Goal: Navigation & Orientation: Find specific page/section

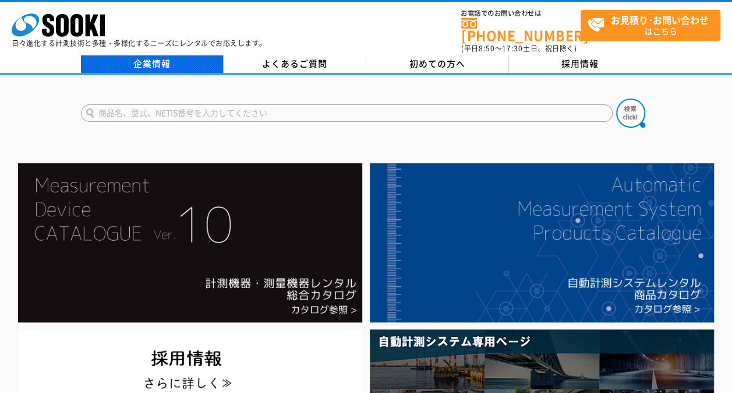
click at [158, 55] on link "企業情報" at bounding box center [152, 63] width 143 height 17
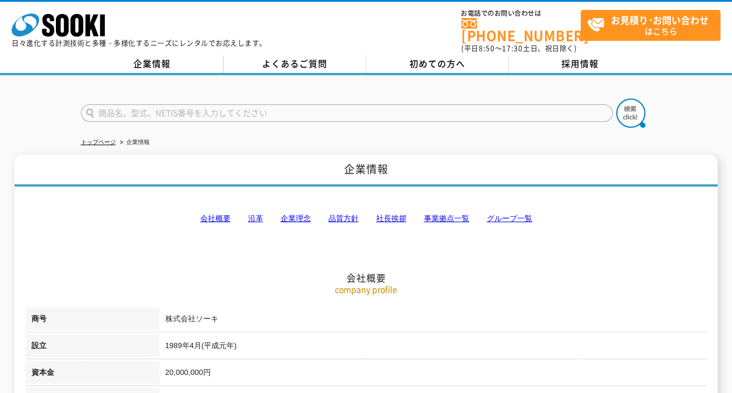
click at [399, 214] on link "社長挨拶" at bounding box center [391, 218] width 30 height 9
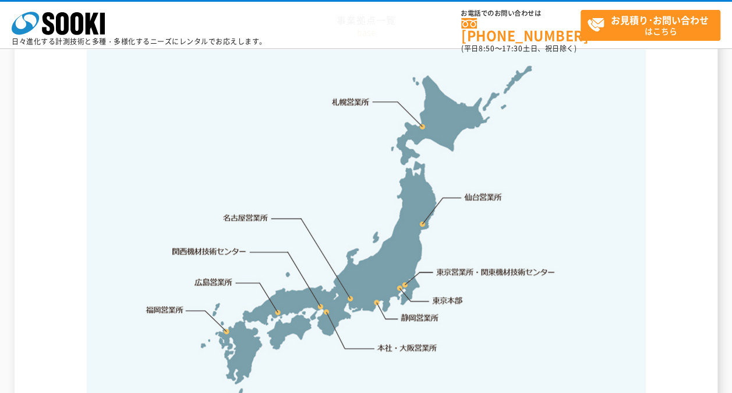
scroll to position [2422, 0]
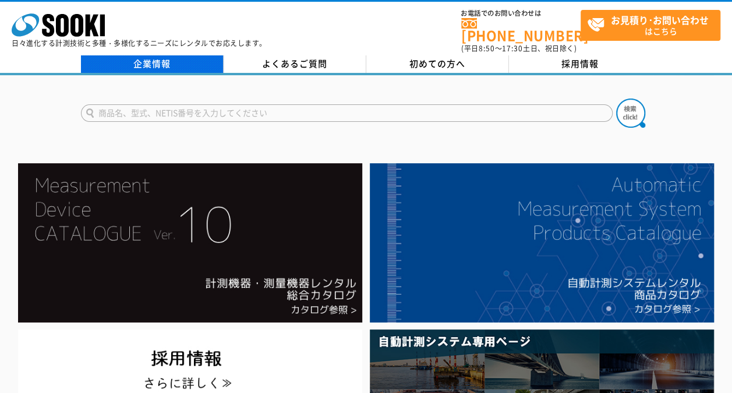
click at [169, 55] on link "企業情報" at bounding box center [152, 63] width 143 height 17
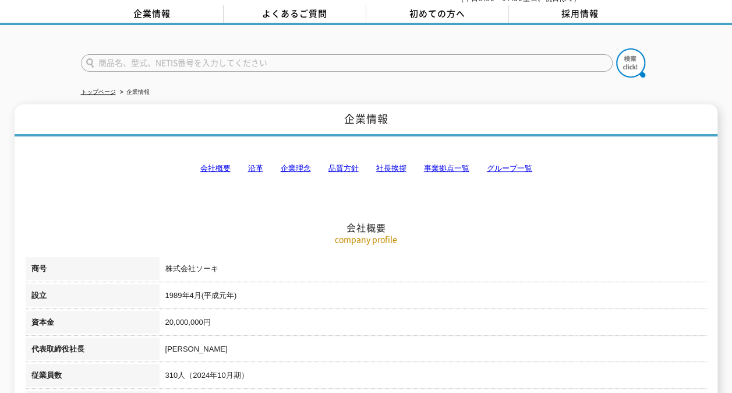
scroll to position [117, 0]
